Goal: Find specific page/section: Find specific page/section

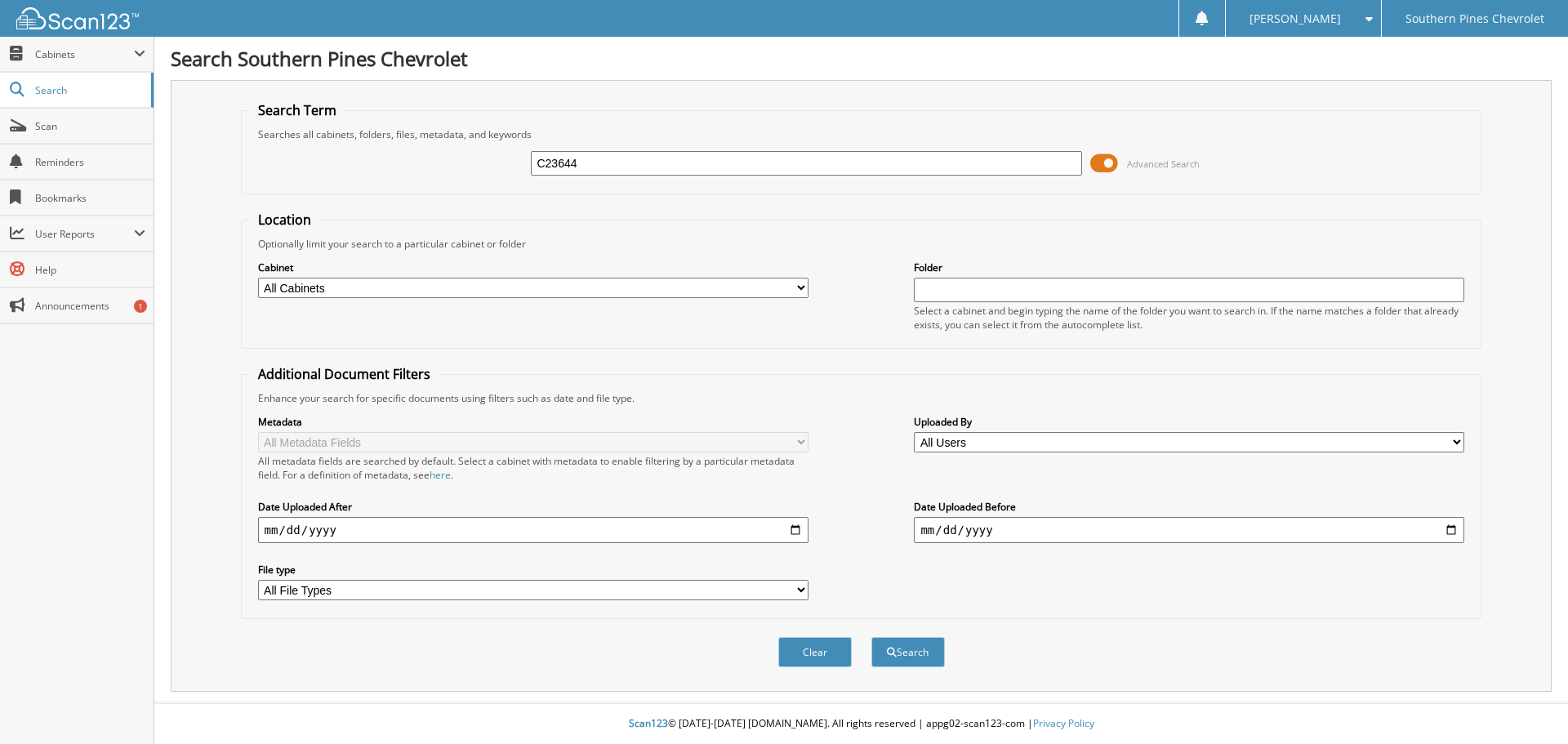
type input "C23644"
click at [871, 637] on button "Search" at bounding box center [908, 652] width 74 height 30
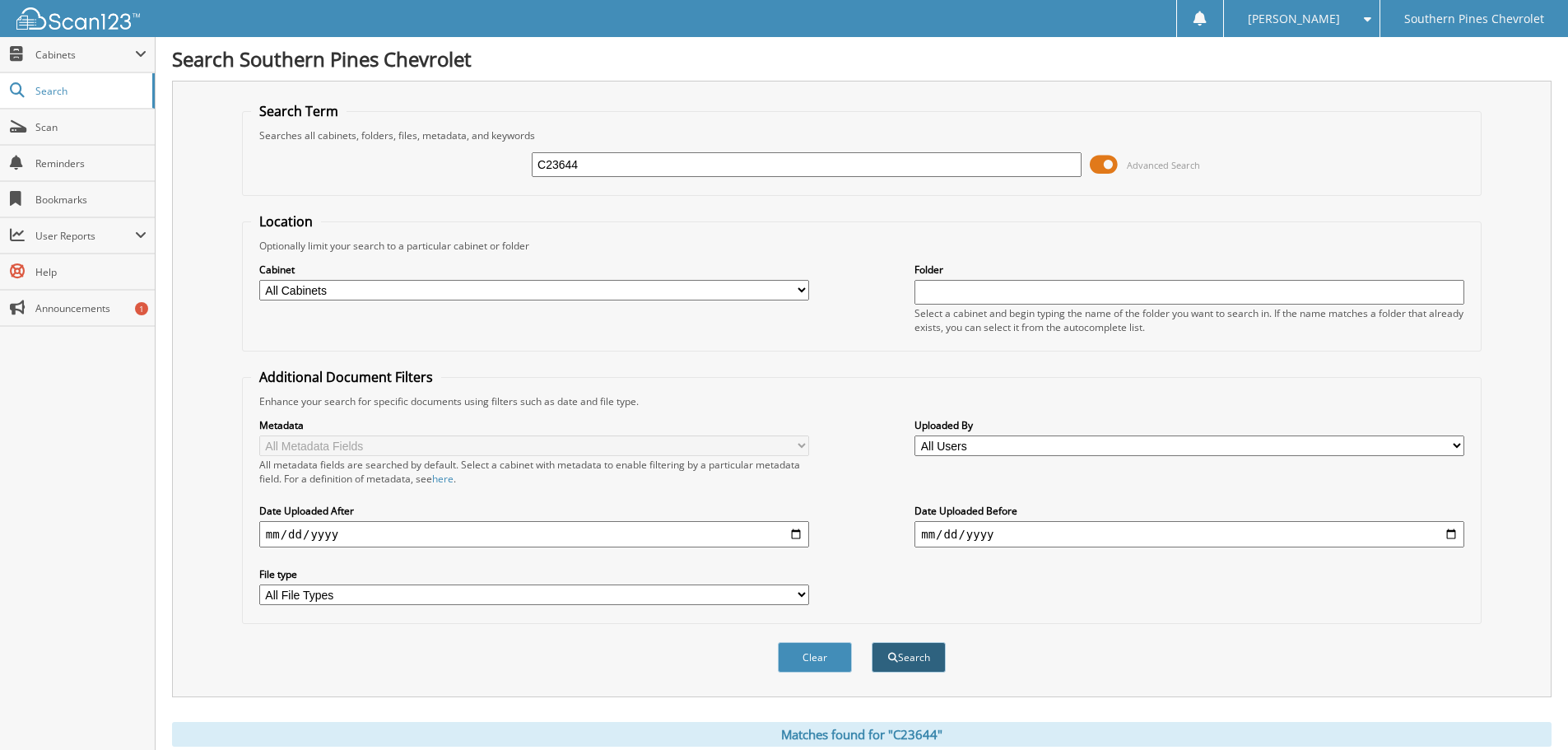
click at [930, 655] on button "Search" at bounding box center [908, 657] width 74 height 31
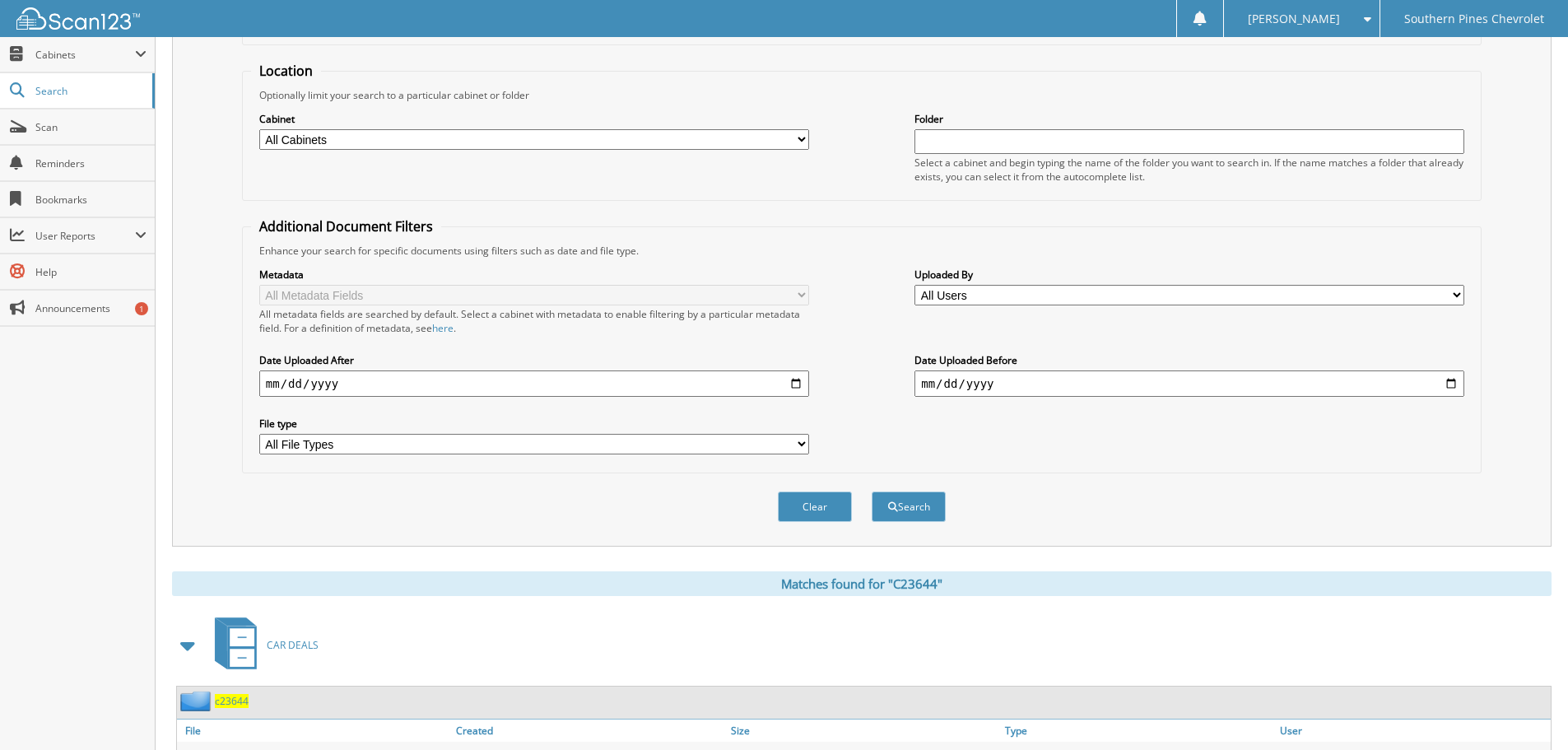
scroll to position [164, 0]
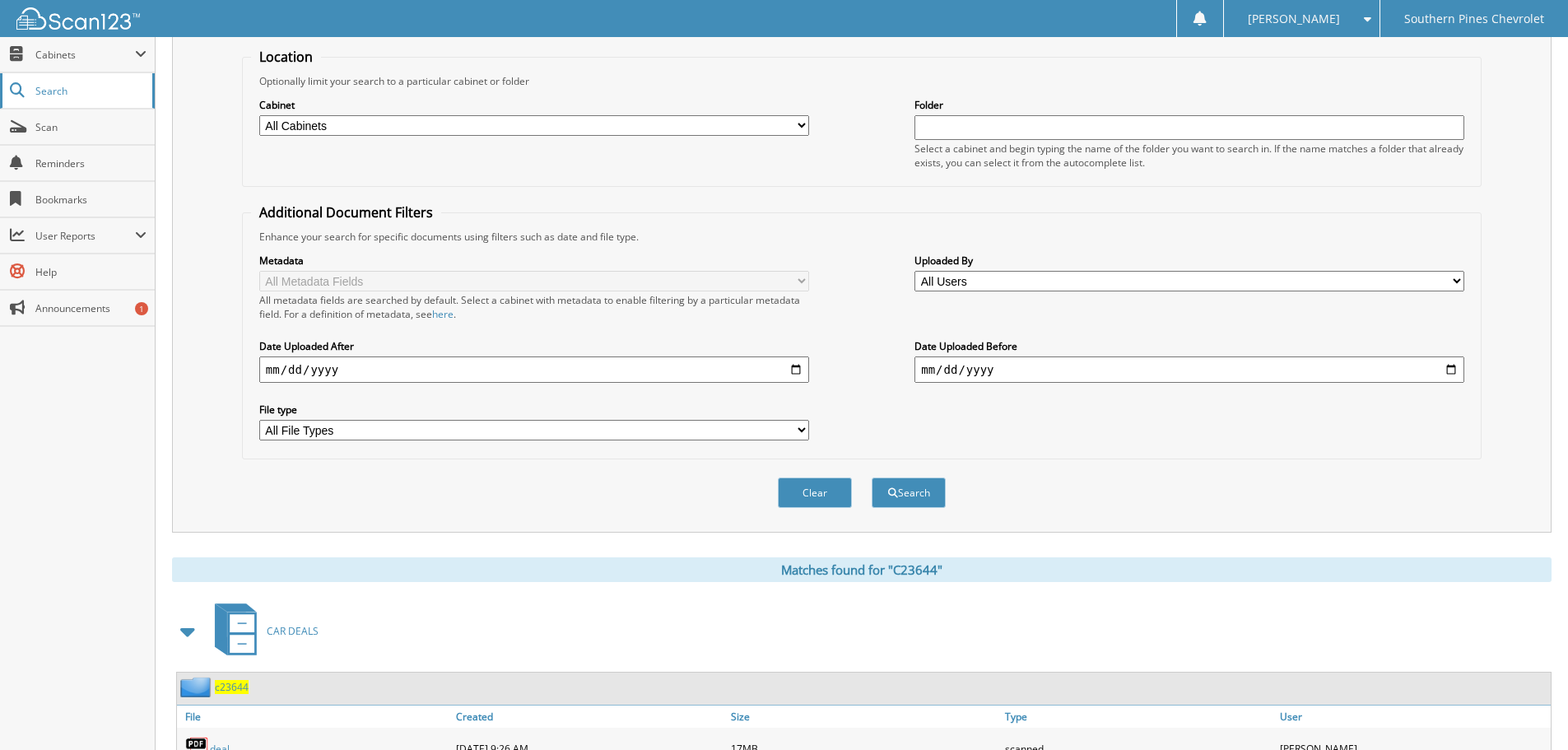
click at [73, 89] on span "Search" at bounding box center [89, 90] width 109 height 14
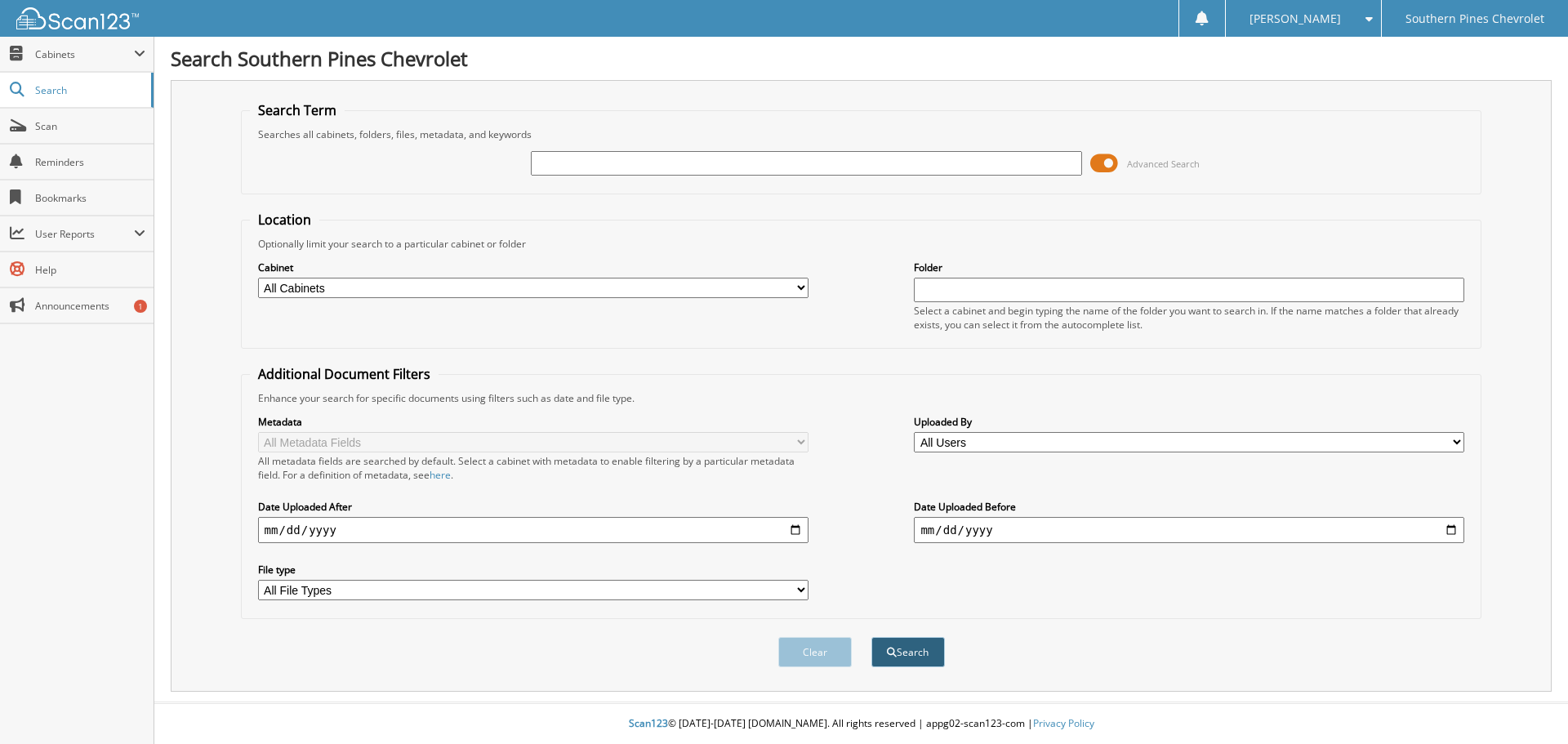
click at [922, 659] on button "Search" at bounding box center [908, 652] width 74 height 30
paste input "C23644"
type input "C23644"
click at [871, 637] on button "Search" at bounding box center [908, 652] width 74 height 30
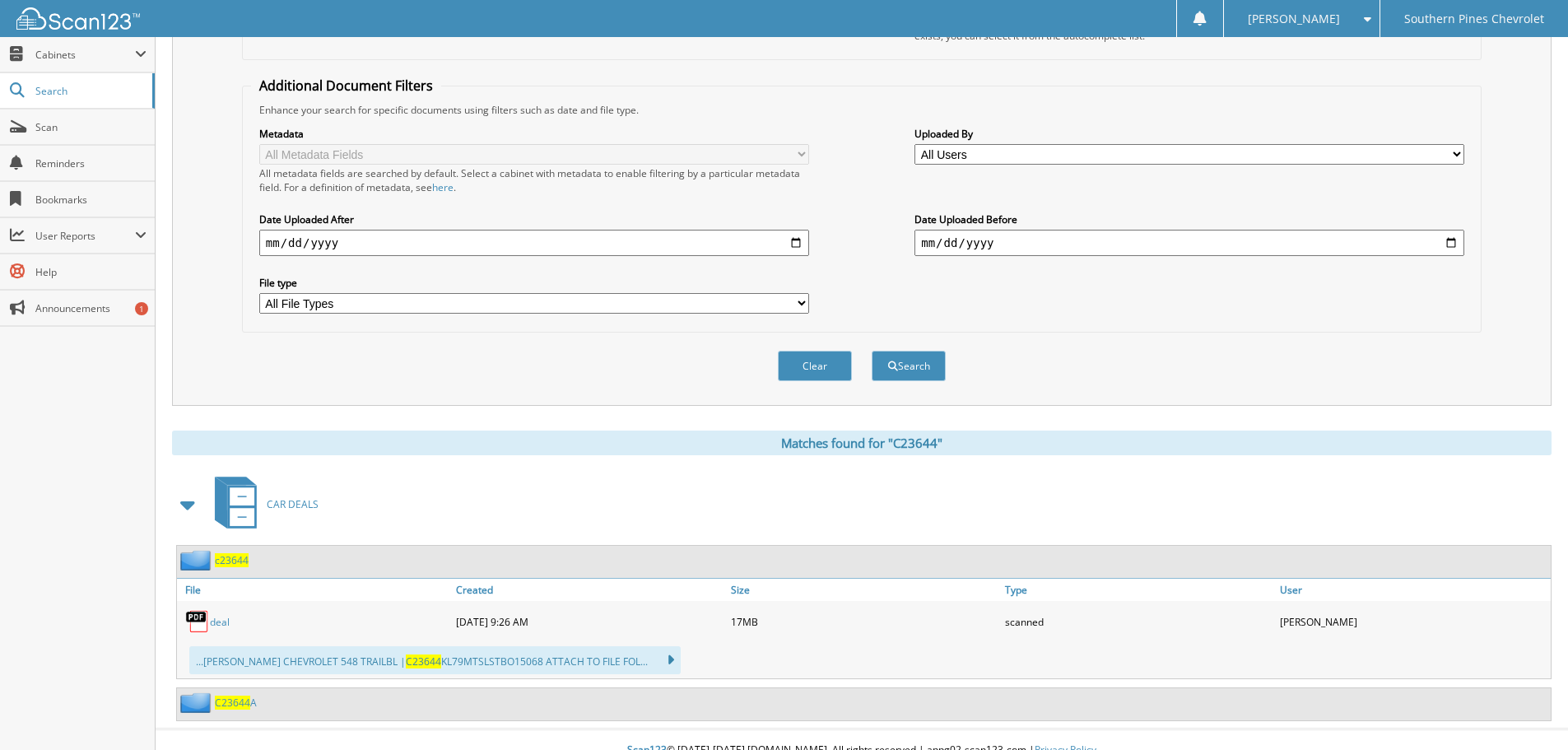
scroll to position [313, 0]
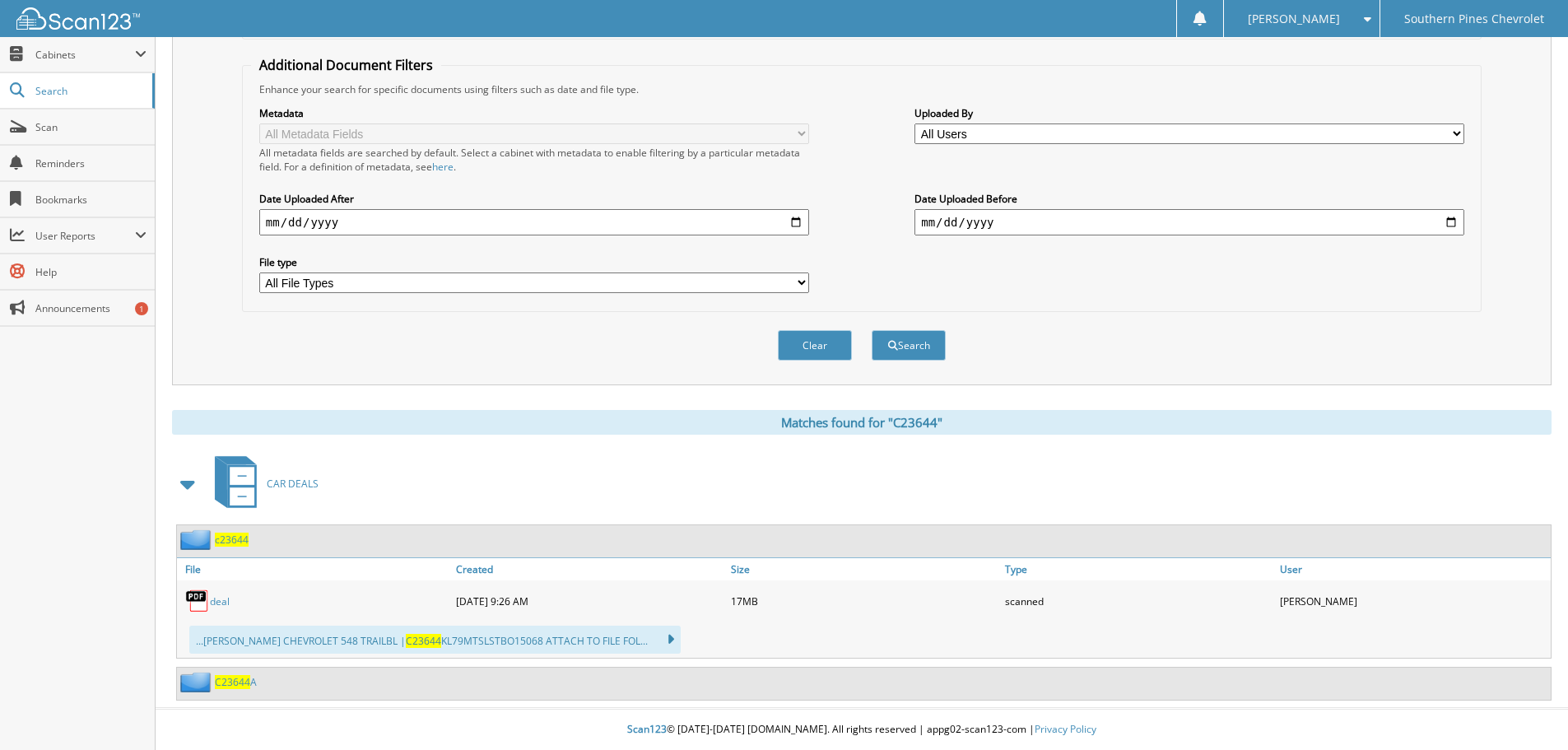
click at [221, 602] on link "deal" at bounding box center [219, 601] width 20 height 14
